Goal: Information Seeking & Learning: Learn about a topic

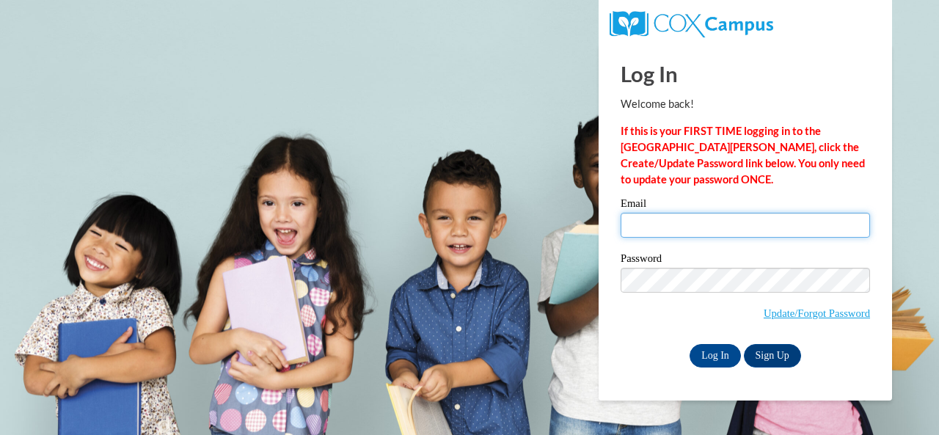
click at [729, 220] on input "Email" at bounding box center [744, 225] width 249 height 25
type input "elliott.rebecca.f@muscogee.k12.ga.us"
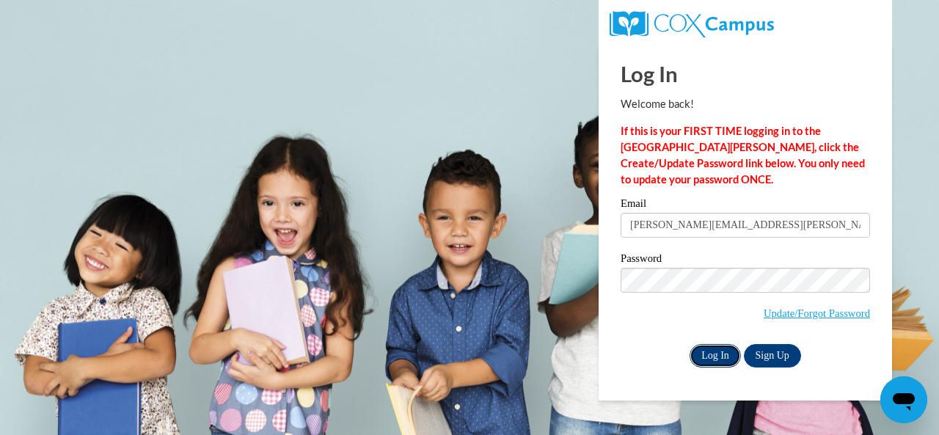
click at [711, 359] on input "Log In" at bounding box center [714, 355] width 51 height 23
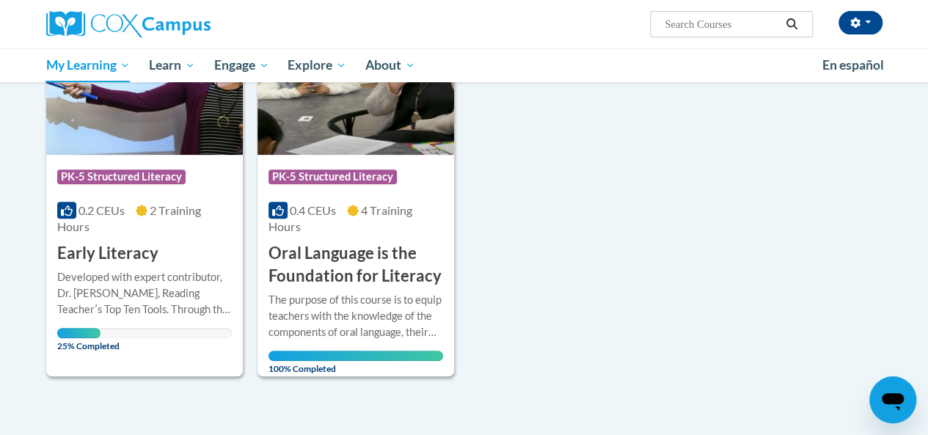
scroll to position [267, 0]
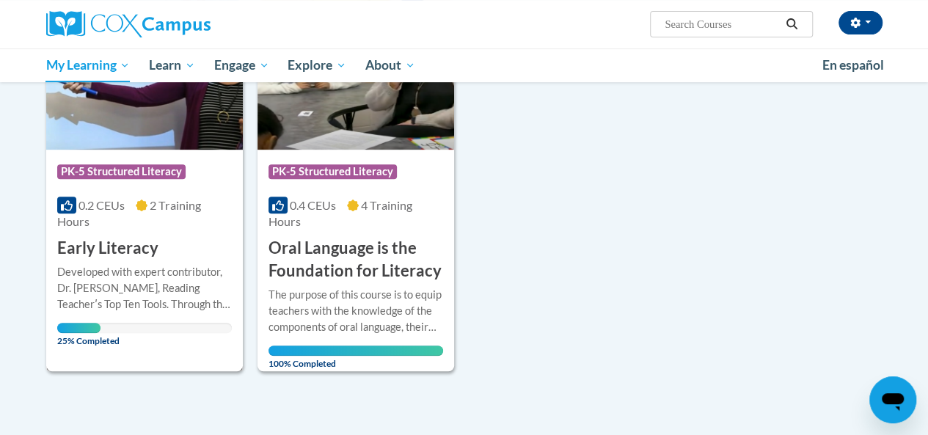
click at [94, 328] on span "25% Completed" at bounding box center [79, 334] width 44 height 23
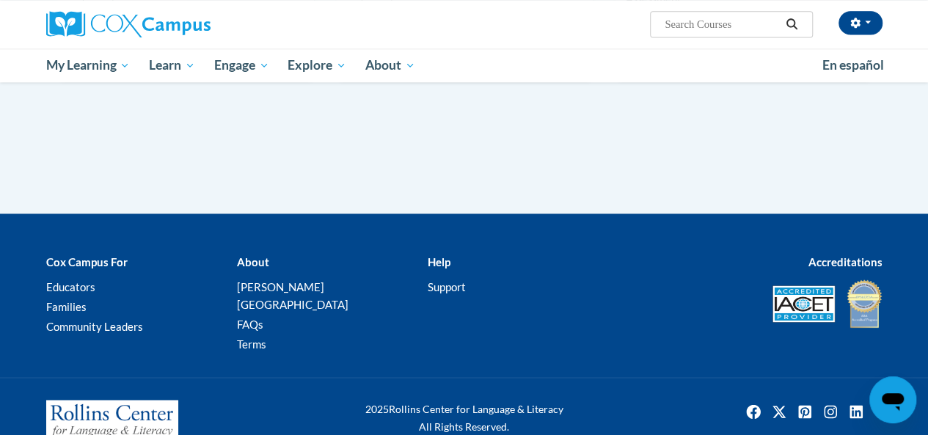
scroll to position [1038, 0]
